Goal: Task Accomplishment & Management: Use online tool/utility

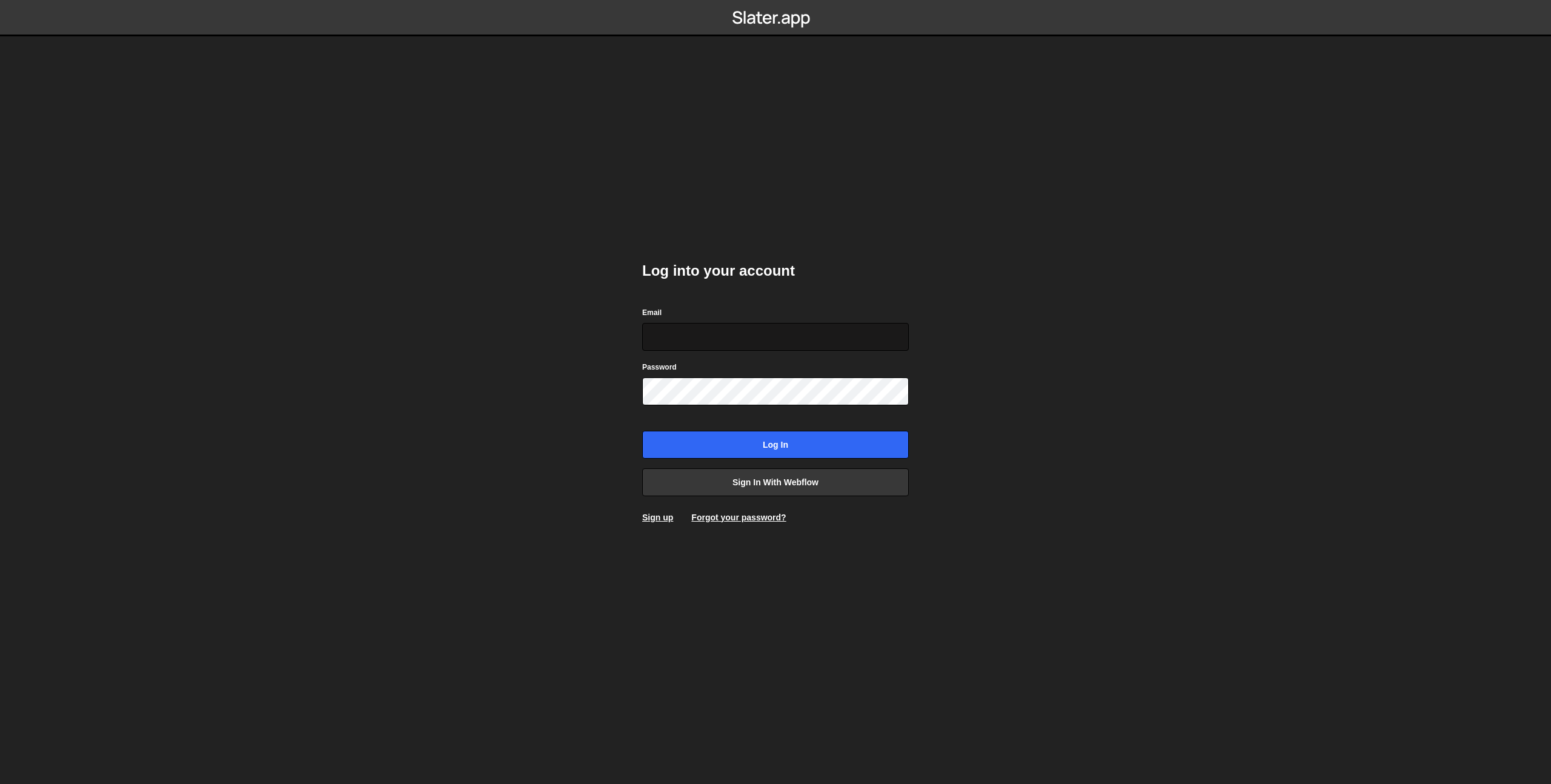
click at [724, 332] on input "Email" at bounding box center [776, 337] width 267 height 28
type input "prod-web@cadcom.fr"
click at [801, 458] on input "Log in" at bounding box center [776, 444] width 267 height 28
click at [795, 446] on input "Log in" at bounding box center [776, 444] width 267 height 28
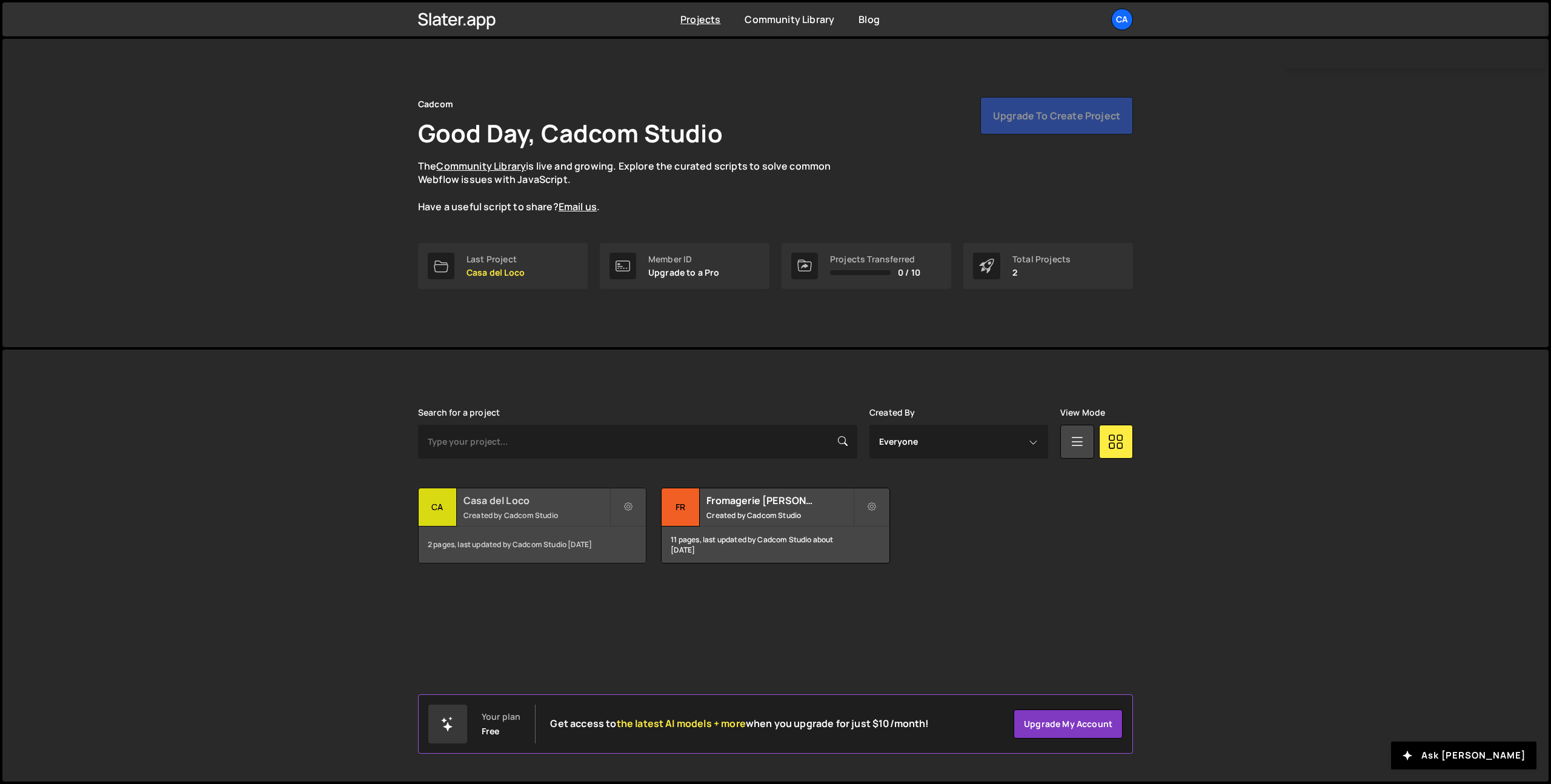
click at [506, 506] on h2 "Casa del Loco" at bounding box center [537, 501] width 146 height 13
click at [501, 526] on div "2 pages, last updated by Cadcom Studio [DATE]" at bounding box center [532, 544] width 227 height 36
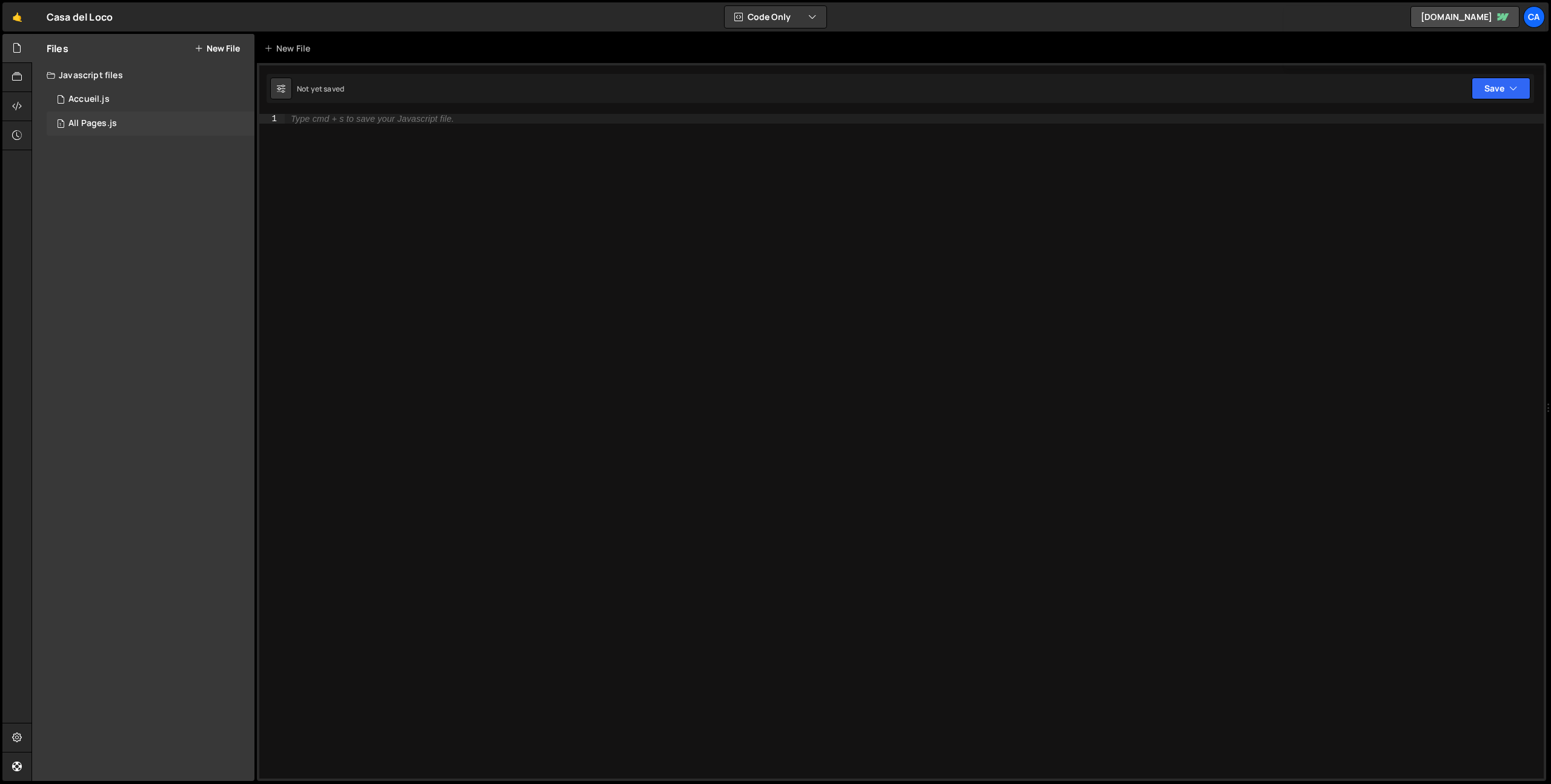
click at [123, 121] on div "1 All Pages.js 0" at bounding box center [151, 123] width 208 height 24
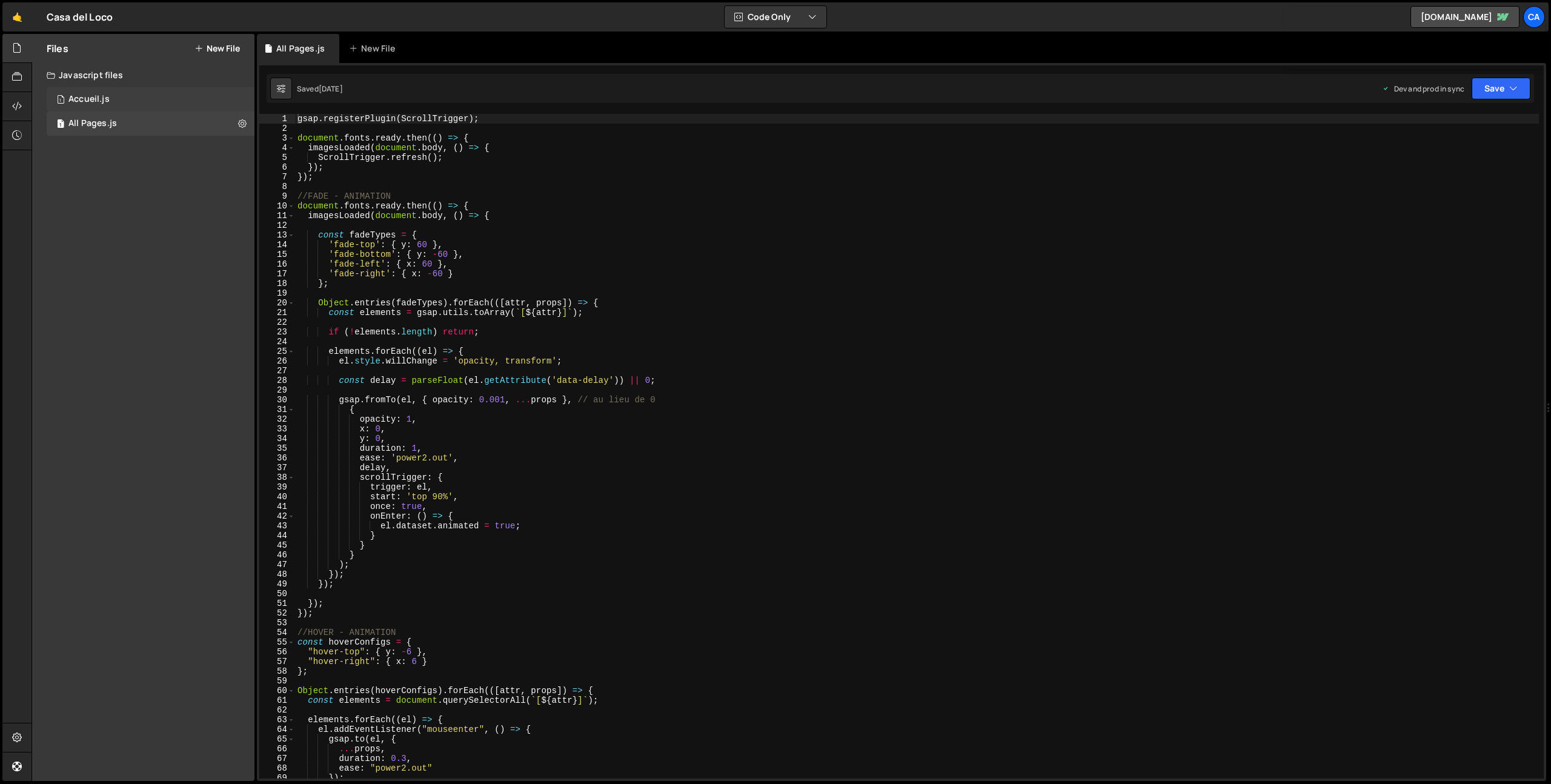
click at [131, 90] on div "1 Accueil.js 0" at bounding box center [151, 99] width 208 height 24
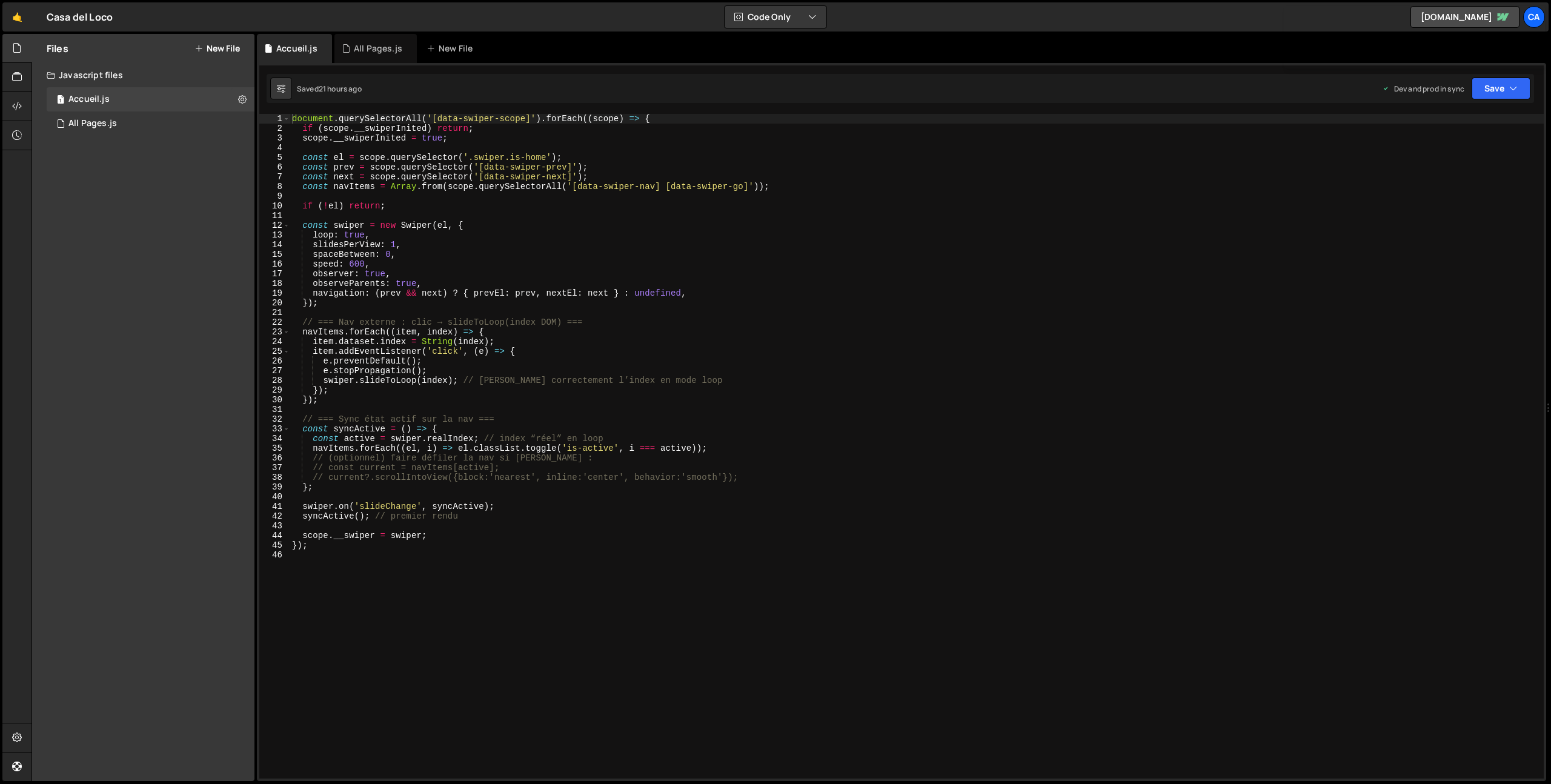
type textarea "const navItems = Array.from(scope.querySelectorAll('[data-swiper-nav] [data-swi…"
click at [685, 186] on div "document . querySelectorAll ( '[data-swiper-scope]' ) . forEach (( scope ) => {…" at bounding box center [917, 455] width 1255 height 684
drag, startPoint x: 685, startPoint y: 186, endPoint x: 738, endPoint y: 190, distance: 53.2
click at [738, 190] on div "document . querySelectorAll ( '[data-swiper-scope]' ) . forEach (( scope ) => {…" at bounding box center [917, 455] width 1255 height 684
